Goal: Task Accomplishment & Management: Use online tool/utility

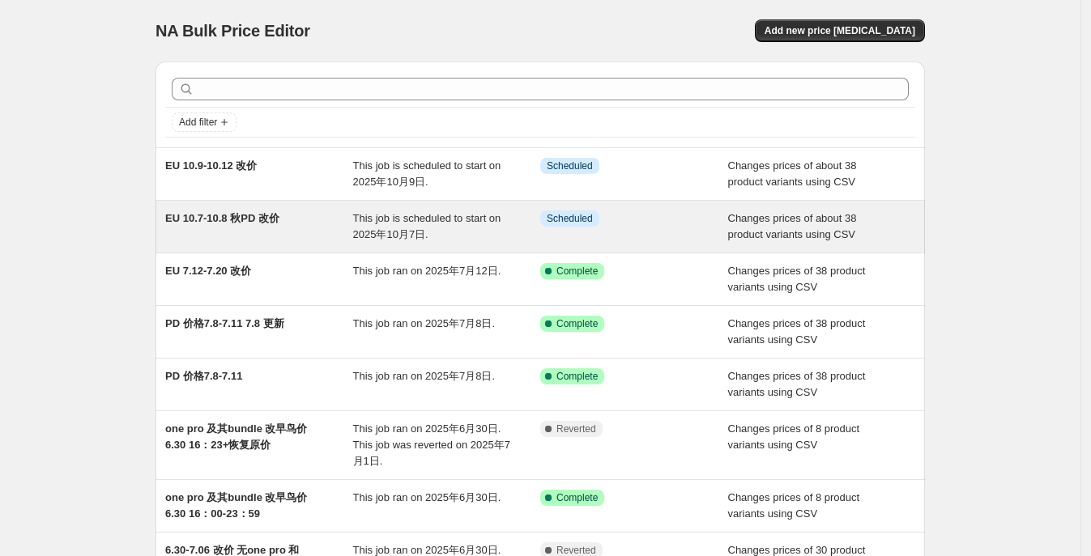
click at [267, 227] on div "EU 10.7-10.8 秋PD 改价" at bounding box center [259, 227] width 188 height 32
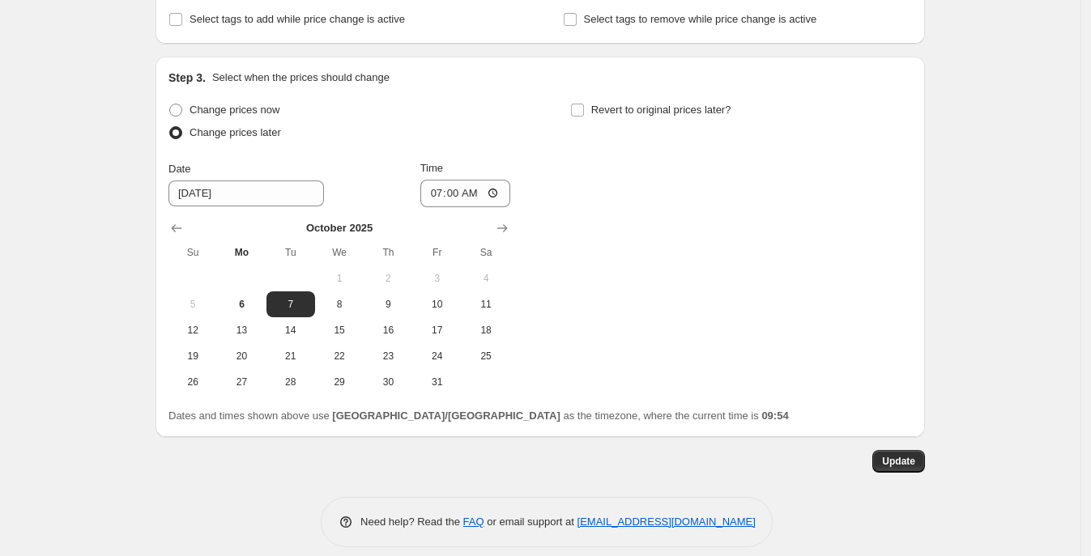
scroll to position [569, 0]
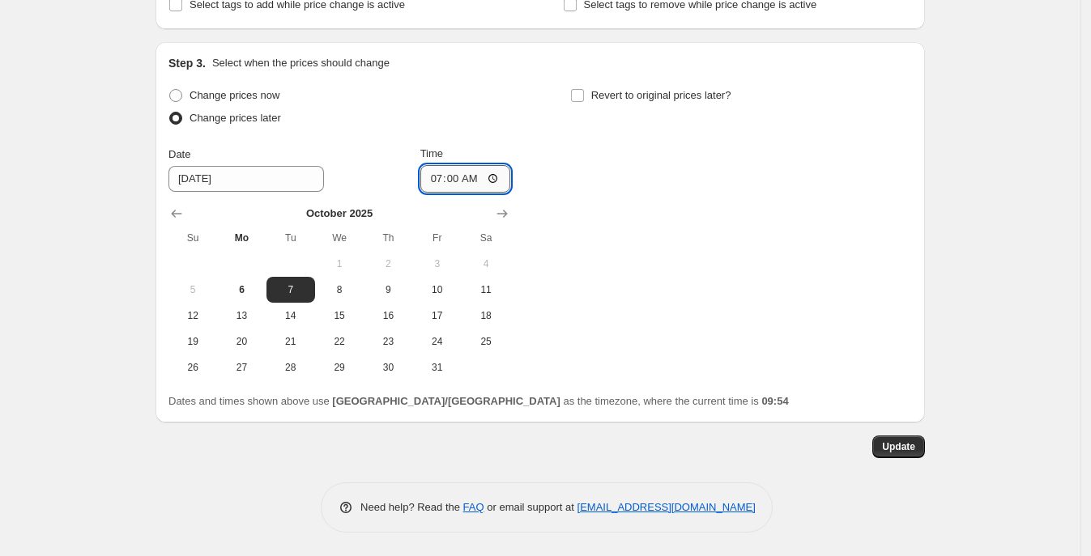
click at [458, 183] on input "07:00" at bounding box center [465, 179] width 91 height 28
type input "06:00"
click at [697, 353] on div "Change prices now Change prices later Date 10/7/2025 Time 06:00 October 2025 Su…" at bounding box center [540, 232] width 744 height 296
click at [902, 442] on span "Update" at bounding box center [898, 447] width 33 height 13
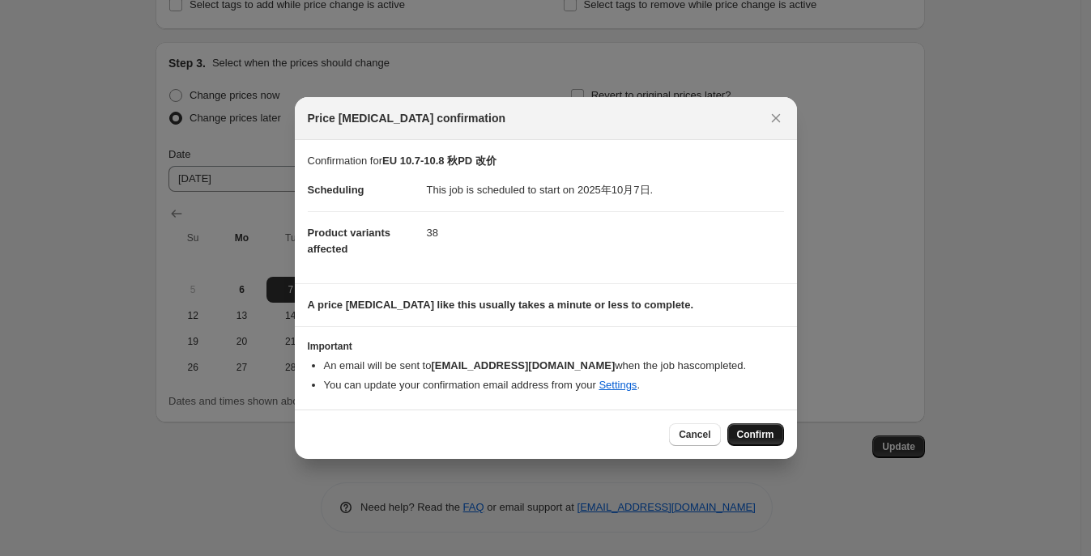
click at [753, 424] on button "Confirm" at bounding box center [755, 435] width 57 height 23
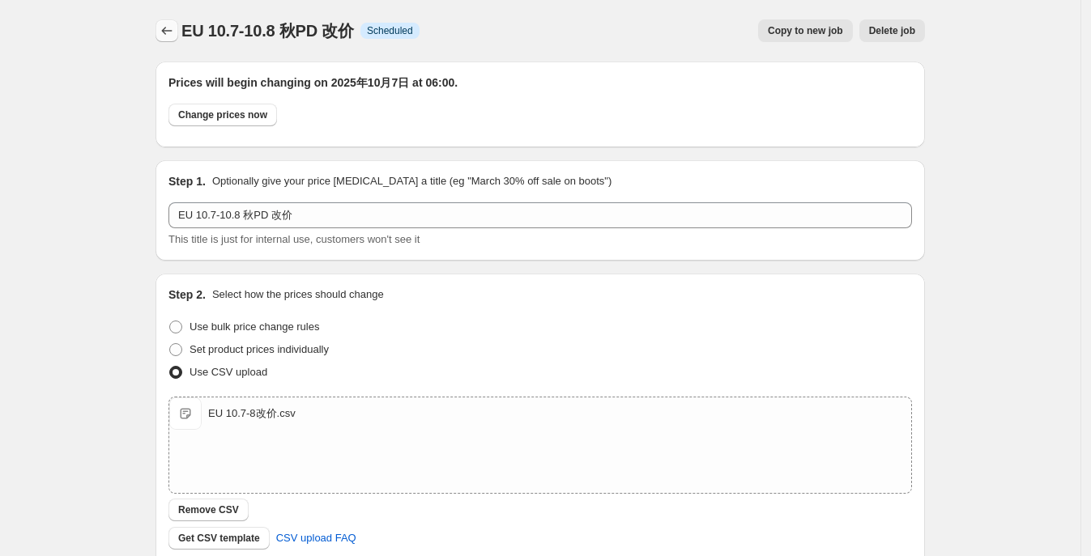
click at [168, 36] on icon "Price change jobs" at bounding box center [167, 31] width 16 height 16
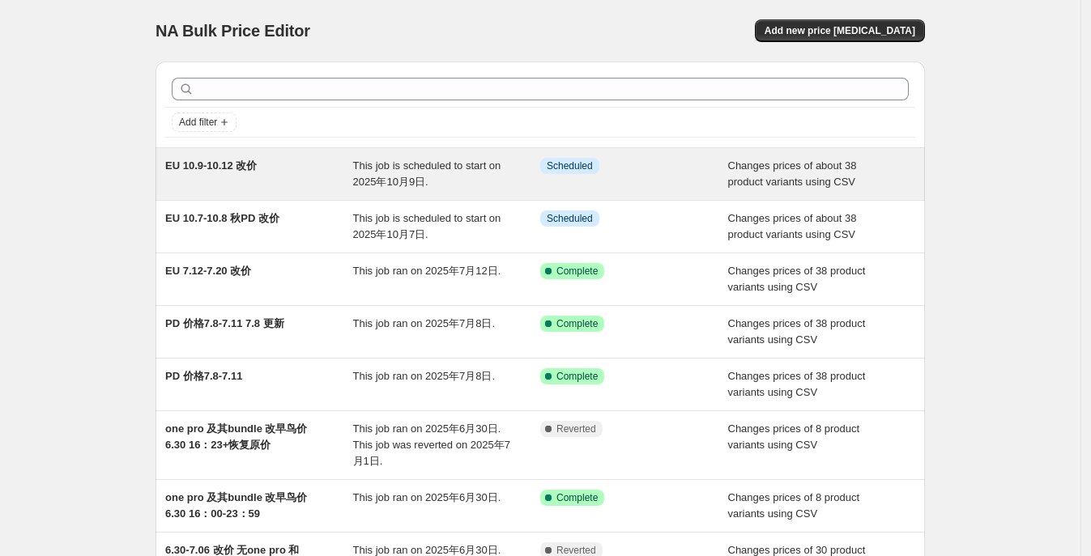
click at [298, 171] on div "EU 10.9-10.12 改价" at bounding box center [259, 174] width 188 height 32
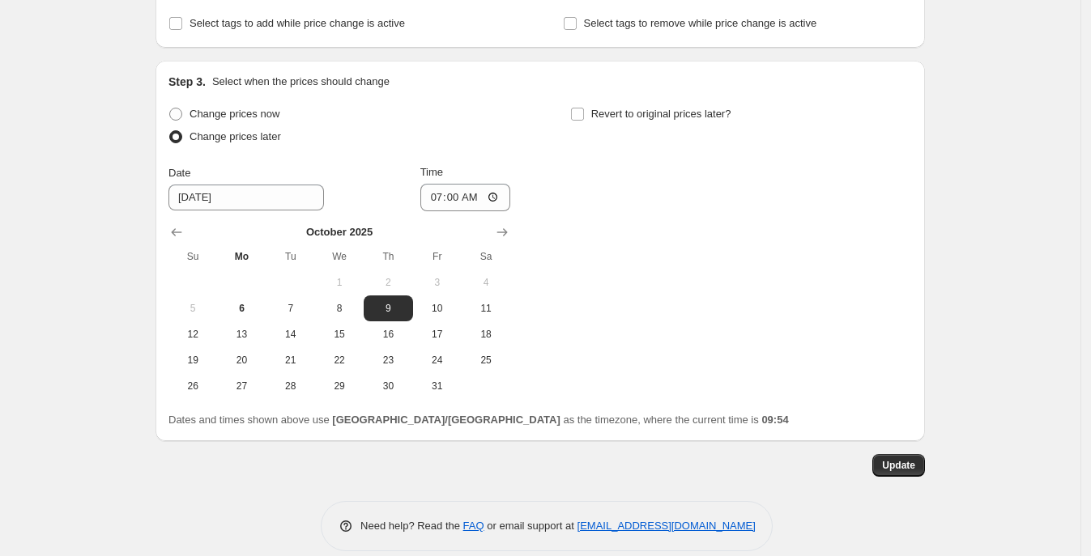
scroll to position [569, 0]
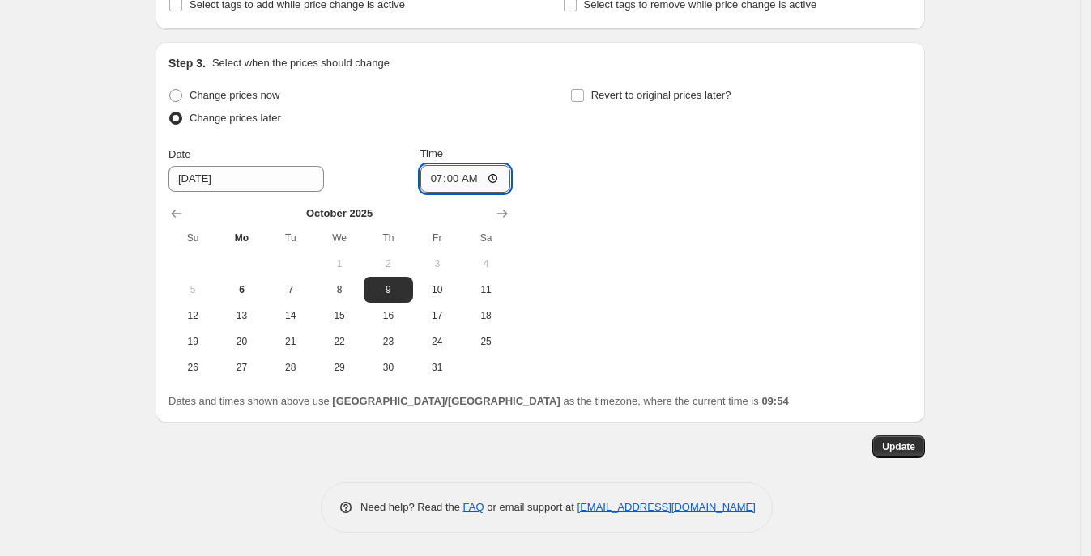
click at [459, 177] on input "07:00" at bounding box center [465, 179] width 91 height 28
type input "06:00"
click at [646, 307] on div "Change prices now Change prices later Date 10/9/2025 Time 06:00 October 2025 Su…" at bounding box center [540, 232] width 744 height 296
click at [904, 446] on span "Update" at bounding box center [898, 447] width 33 height 13
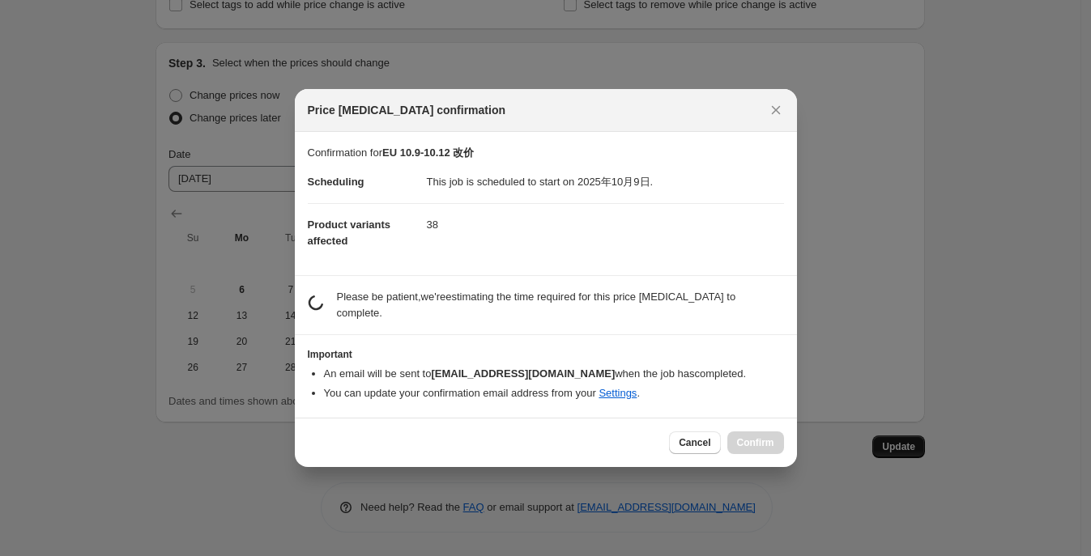
scroll to position [0, 0]
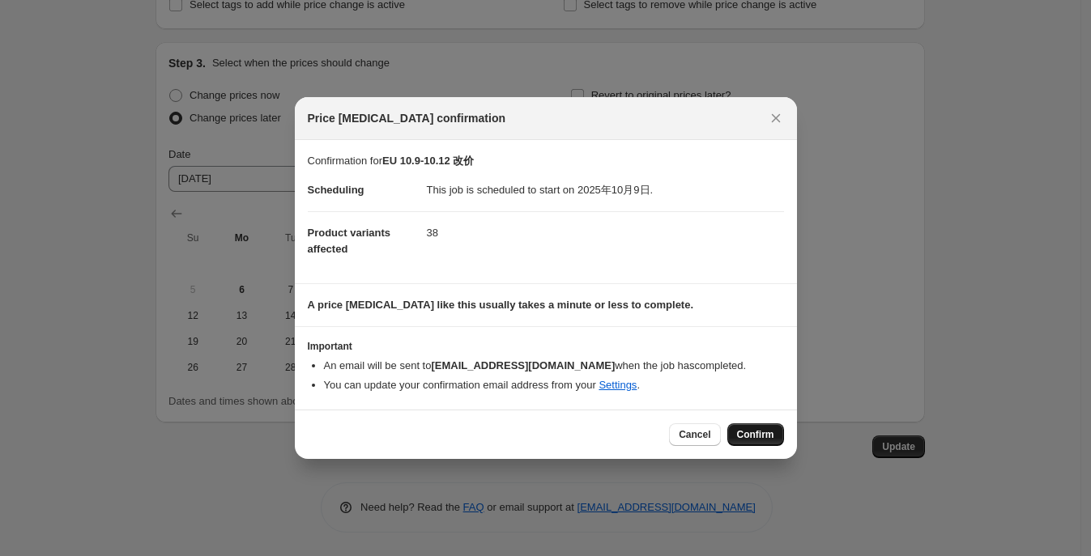
click at [770, 432] on span "Confirm" at bounding box center [755, 435] width 37 height 13
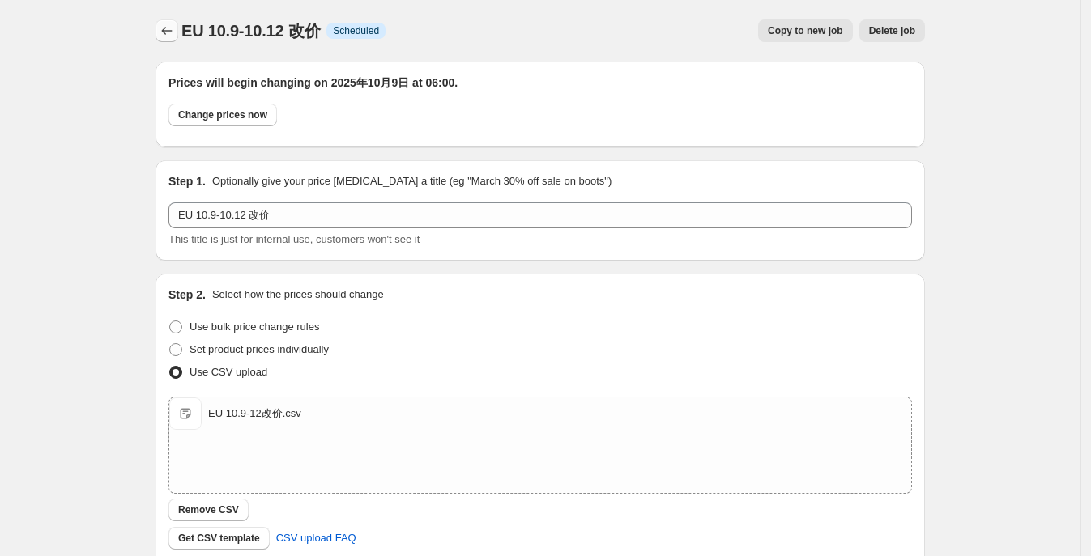
click at [170, 31] on icon "Price change jobs" at bounding box center [167, 31] width 11 height 8
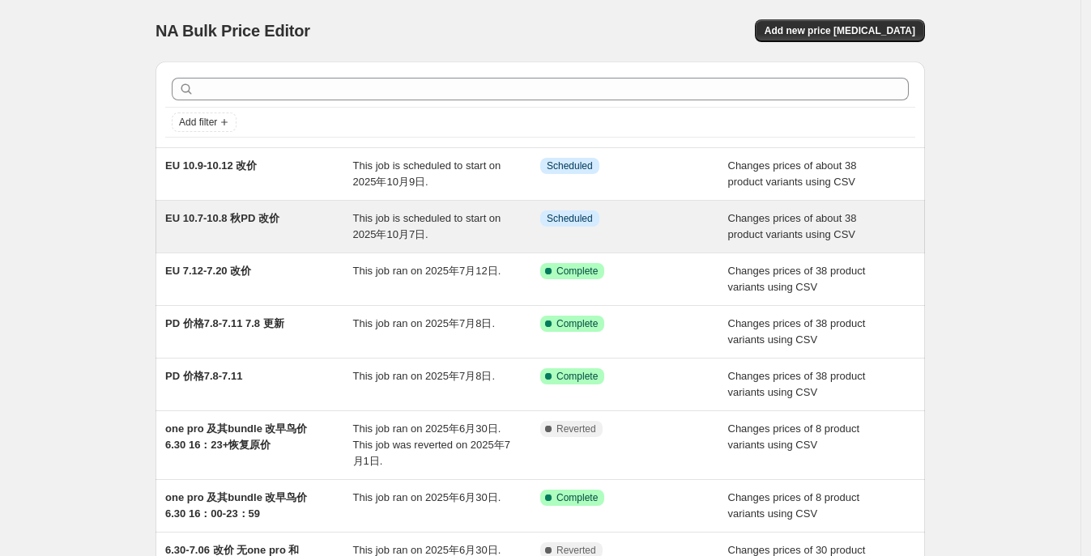
click at [235, 224] on span "EU 10.7-10.8 秋PD 改价" at bounding box center [222, 218] width 114 height 12
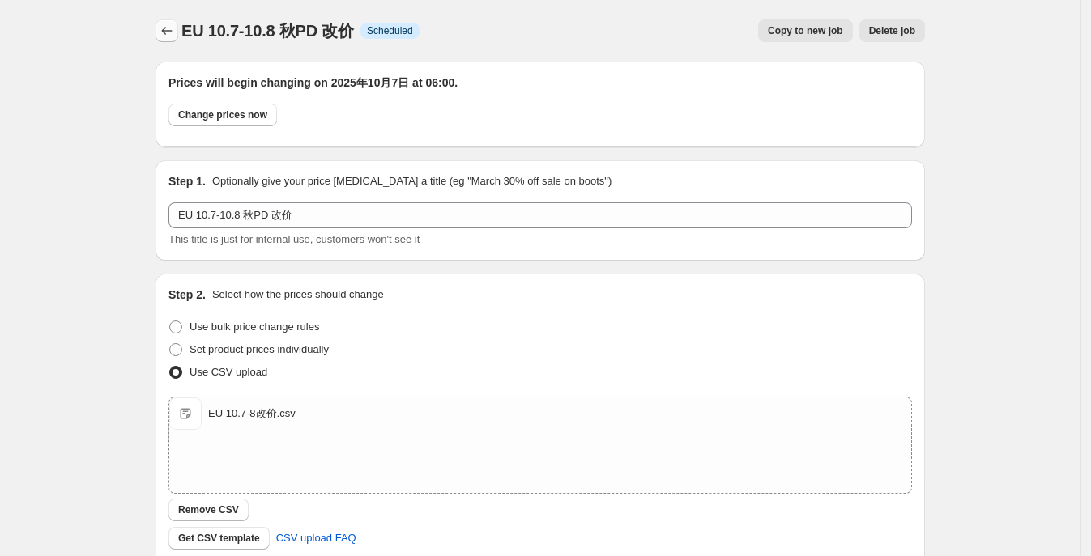
click at [160, 32] on button "Price change jobs" at bounding box center [167, 30] width 23 height 23
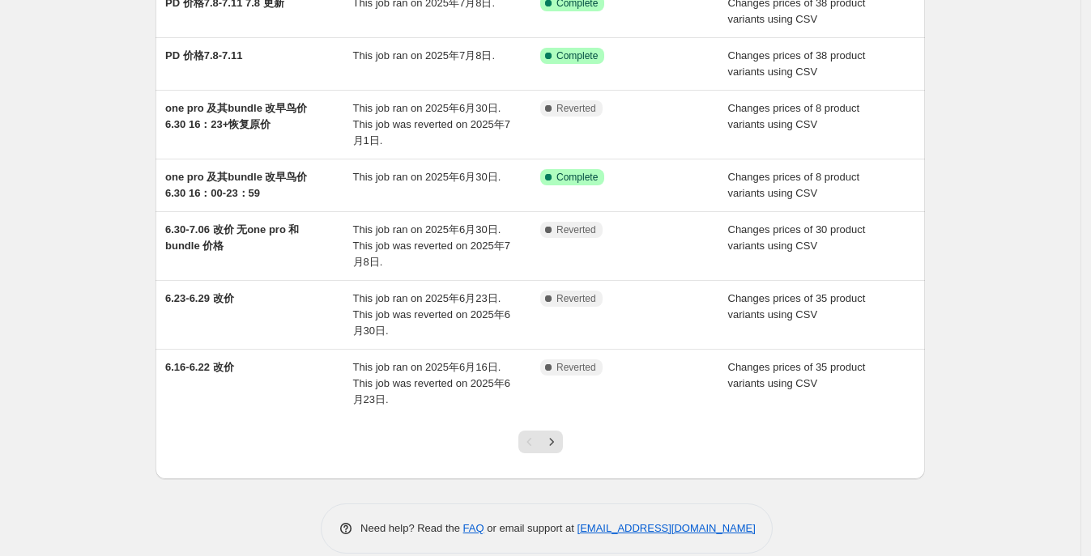
scroll to position [322, 0]
click at [556, 449] on button "Next" at bounding box center [551, 441] width 23 height 23
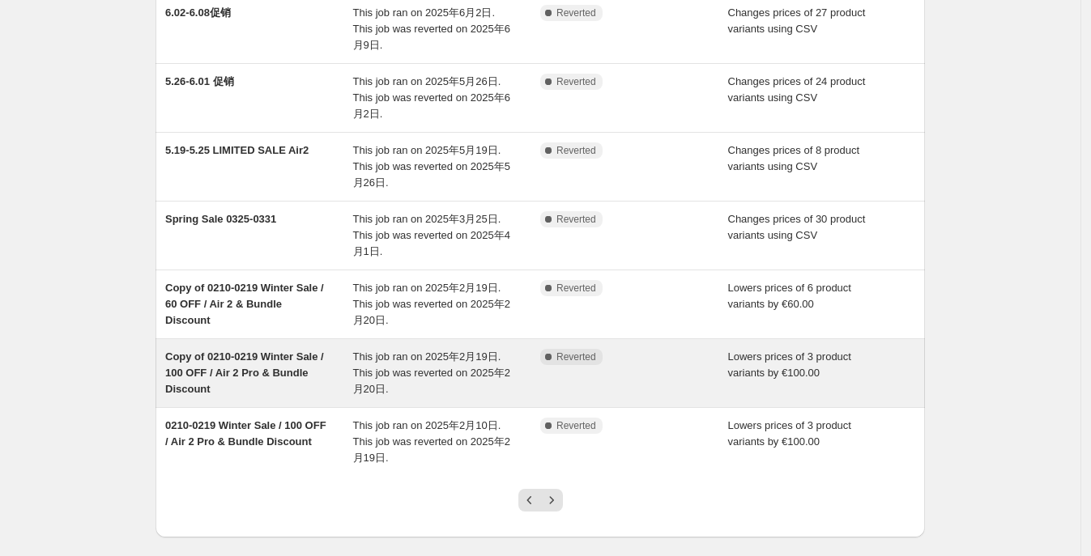
scroll to position [345, 0]
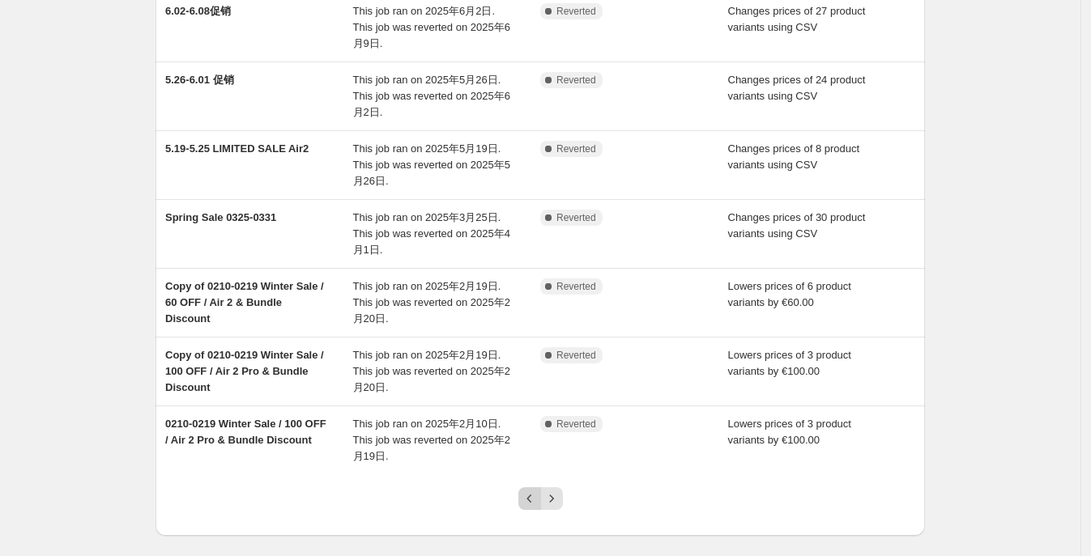
click at [525, 488] on button "Previous" at bounding box center [529, 499] width 23 height 23
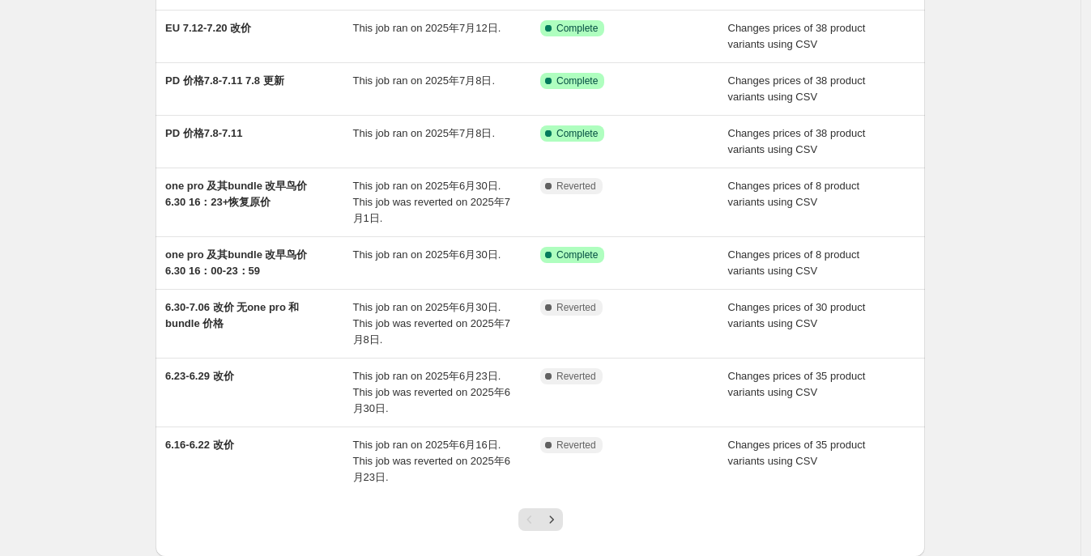
scroll to position [209, 0]
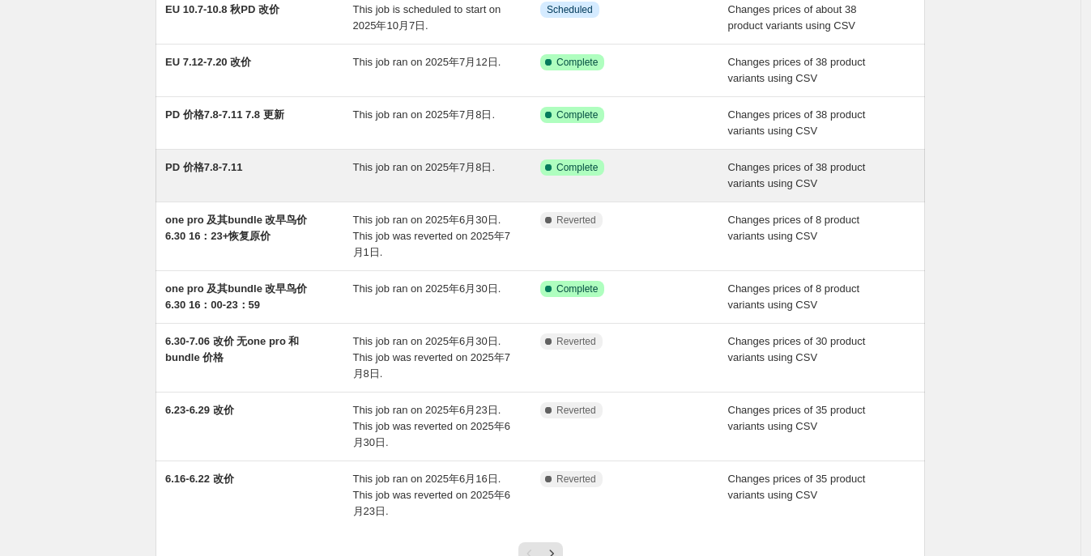
click at [425, 177] on div "This job ran on 2025年7月8日." at bounding box center [447, 176] width 188 height 32
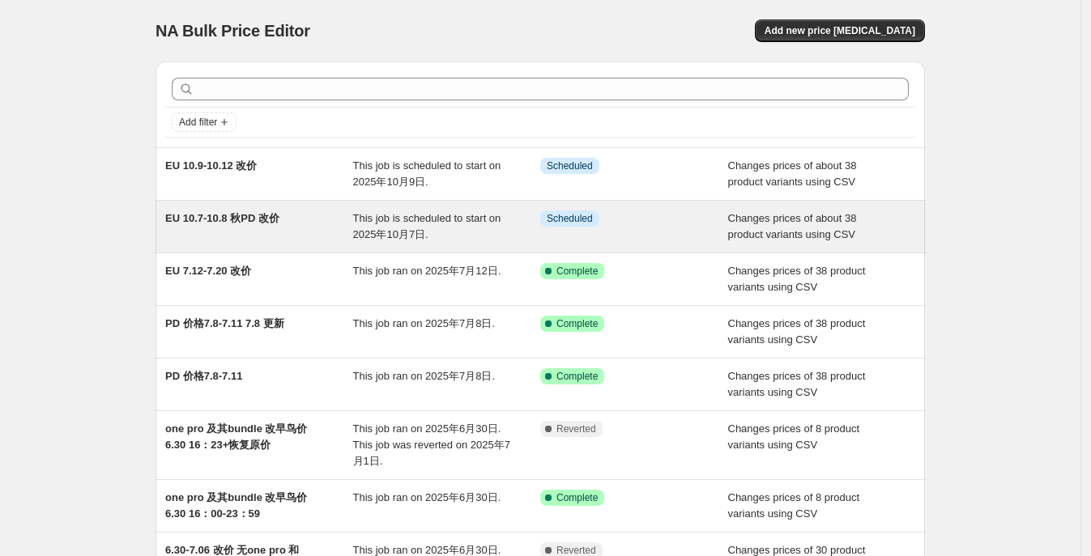
click at [264, 215] on span "EU 10.7-10.8 秋PD 改价" at bounding box center [222, 218] width 114 height 12
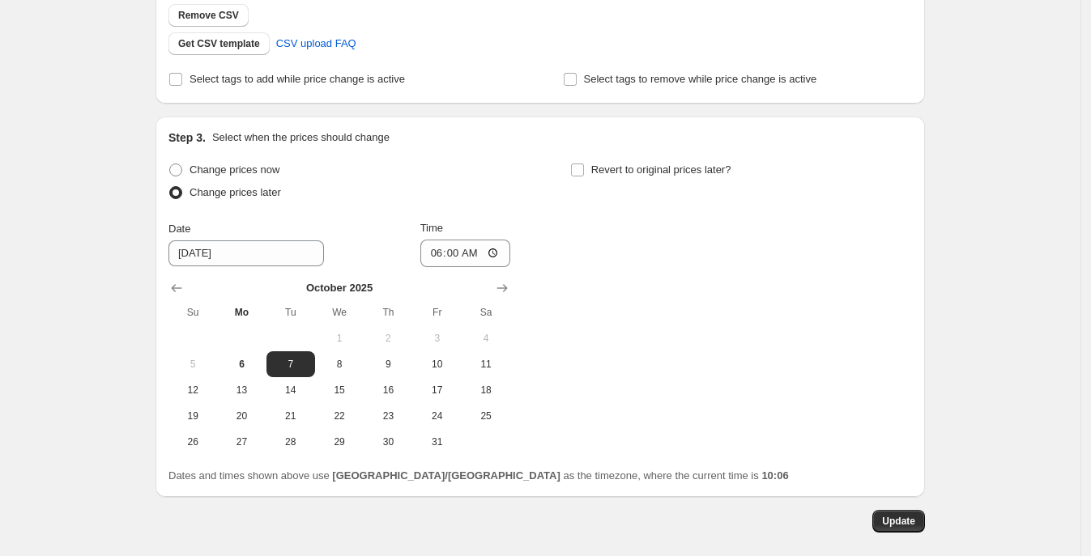
scroll to position [510, 0]
